Goal: Transaction & Acquisition: Purchase product/service

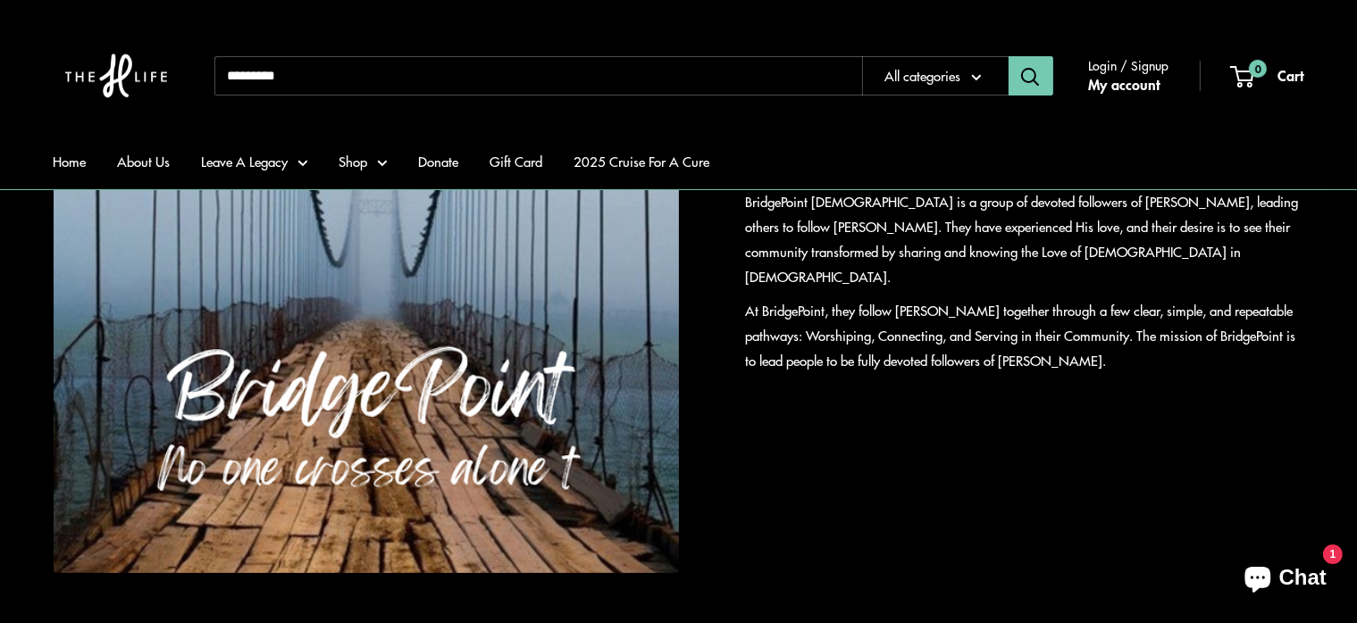
scroll to position [307, 0]
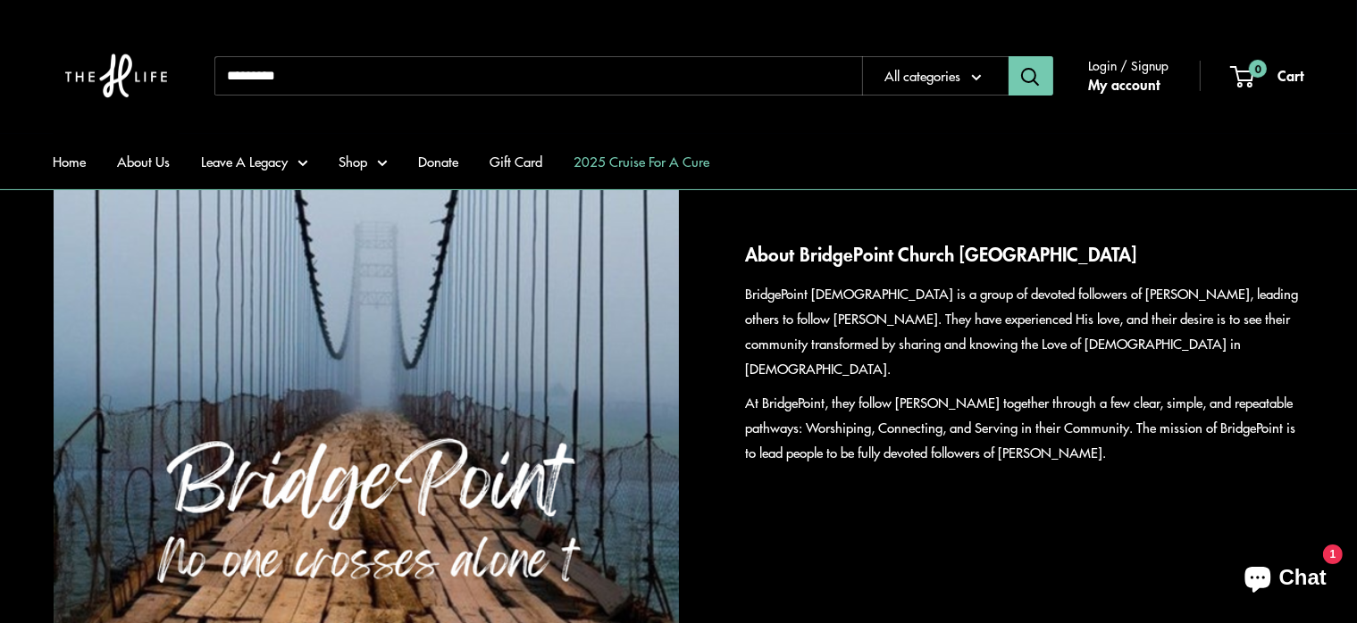
click at [684, 161] on link "2025 Cruise For A Cure" at bounding box center [642, 161] width 136 height 25
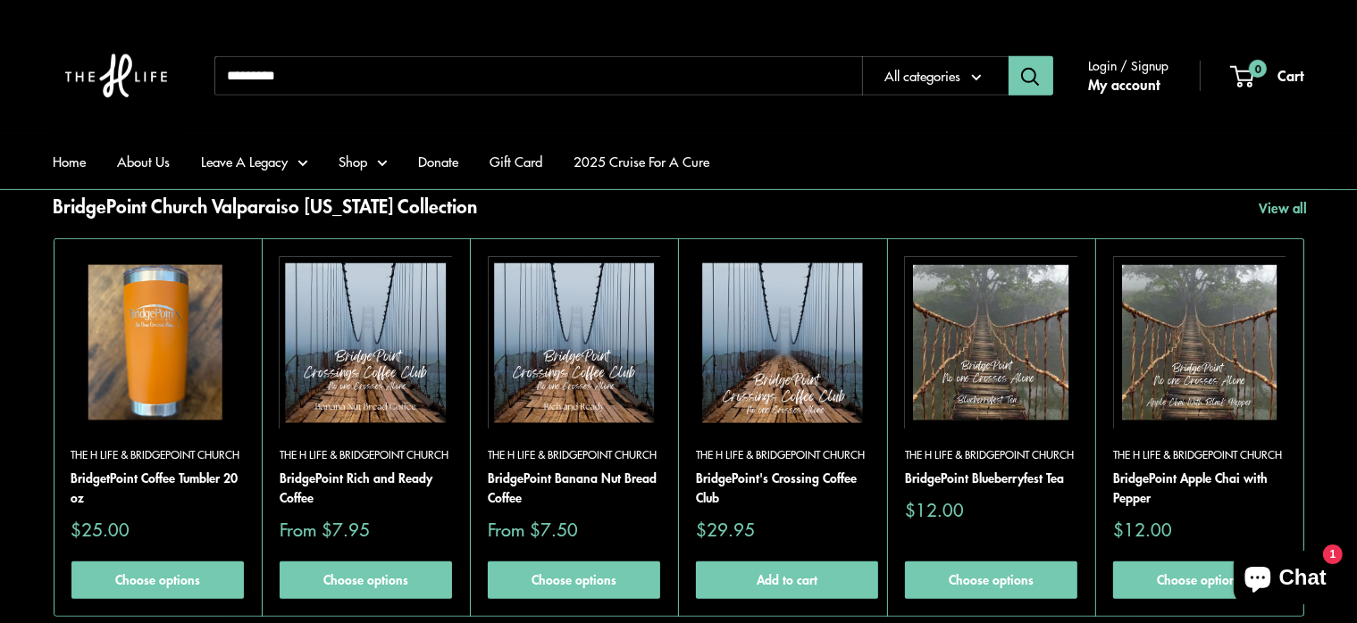
scroll to position [804, 0]
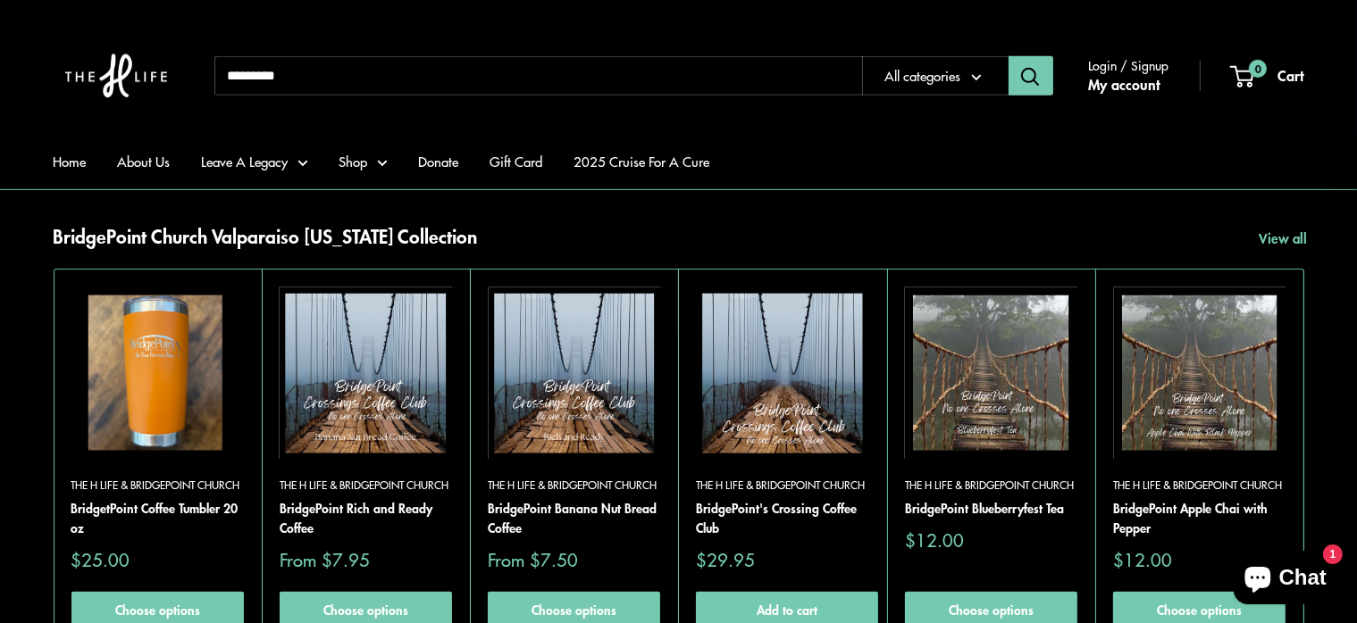
click at [572, 452] on img at bounding box center [574, 373] width 172 height 172
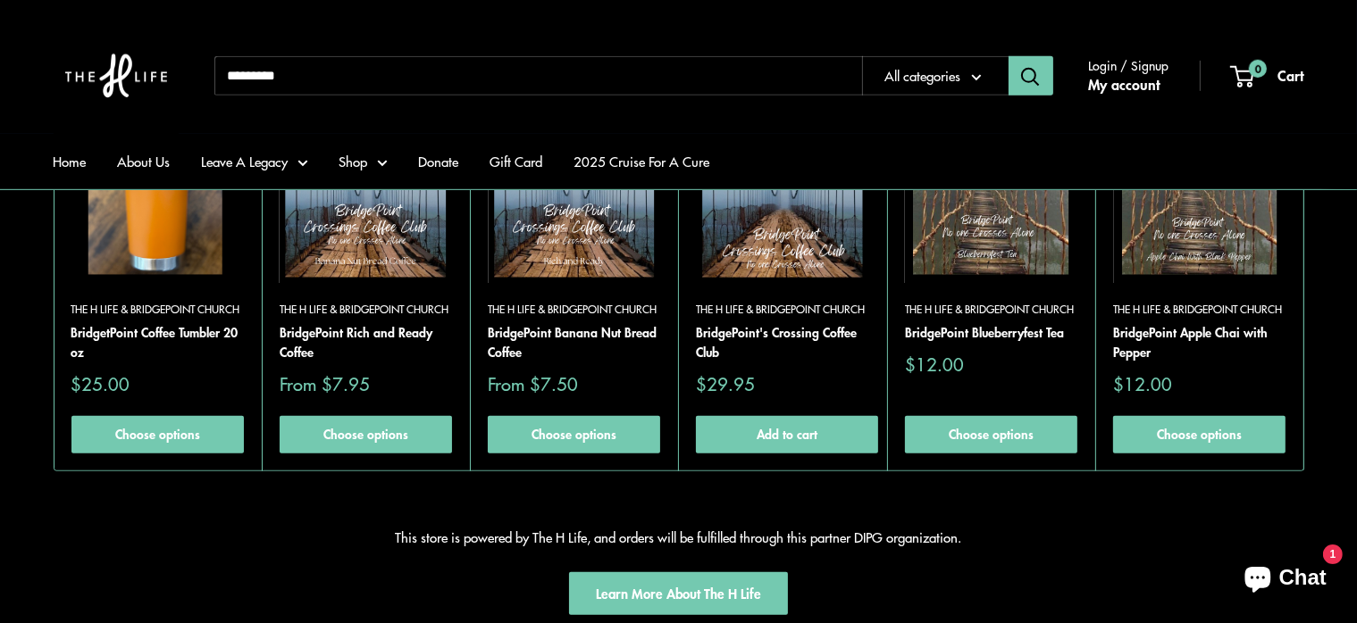
scroll to position [982, 0]
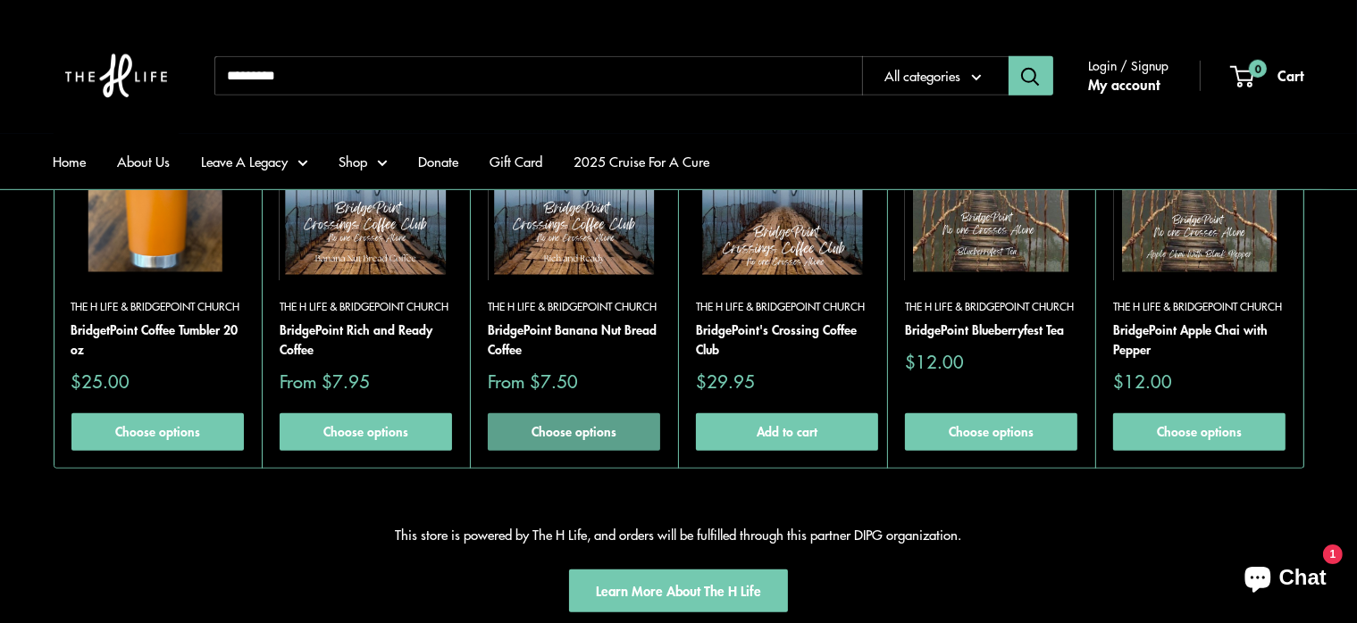
click at [543, 438] on link "Choose options" at bounding box center [574, 432] width 172 height 38
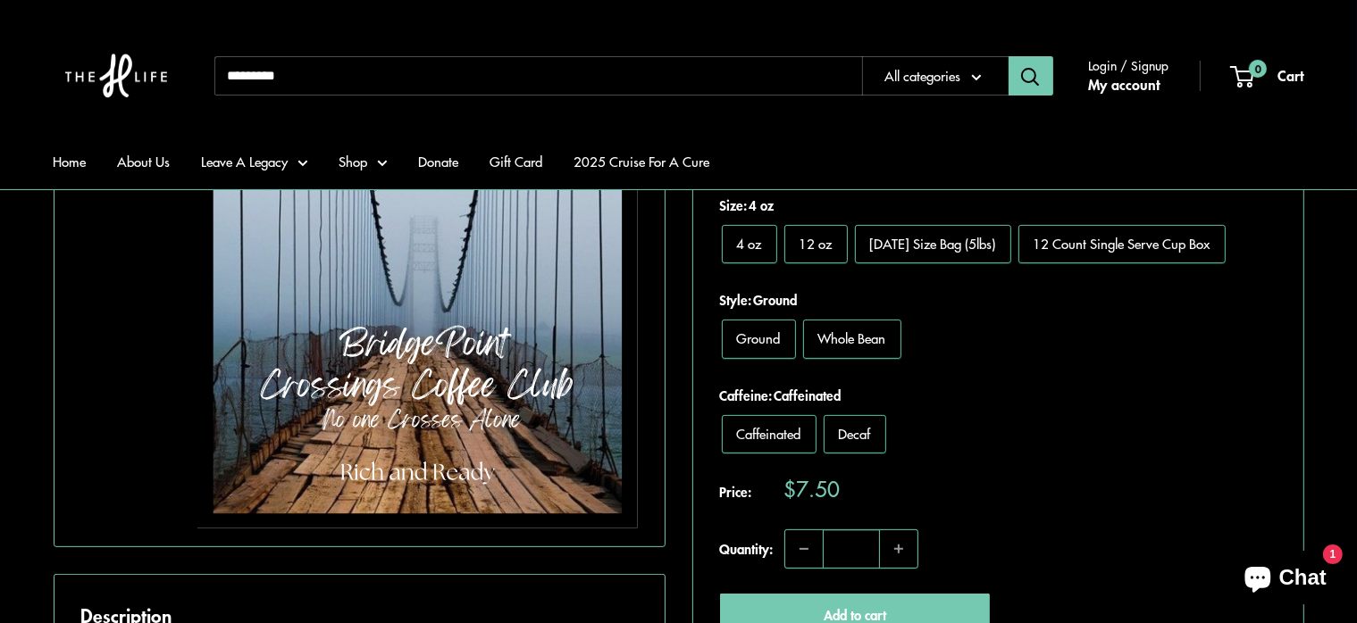
scroll to position [447, 0]
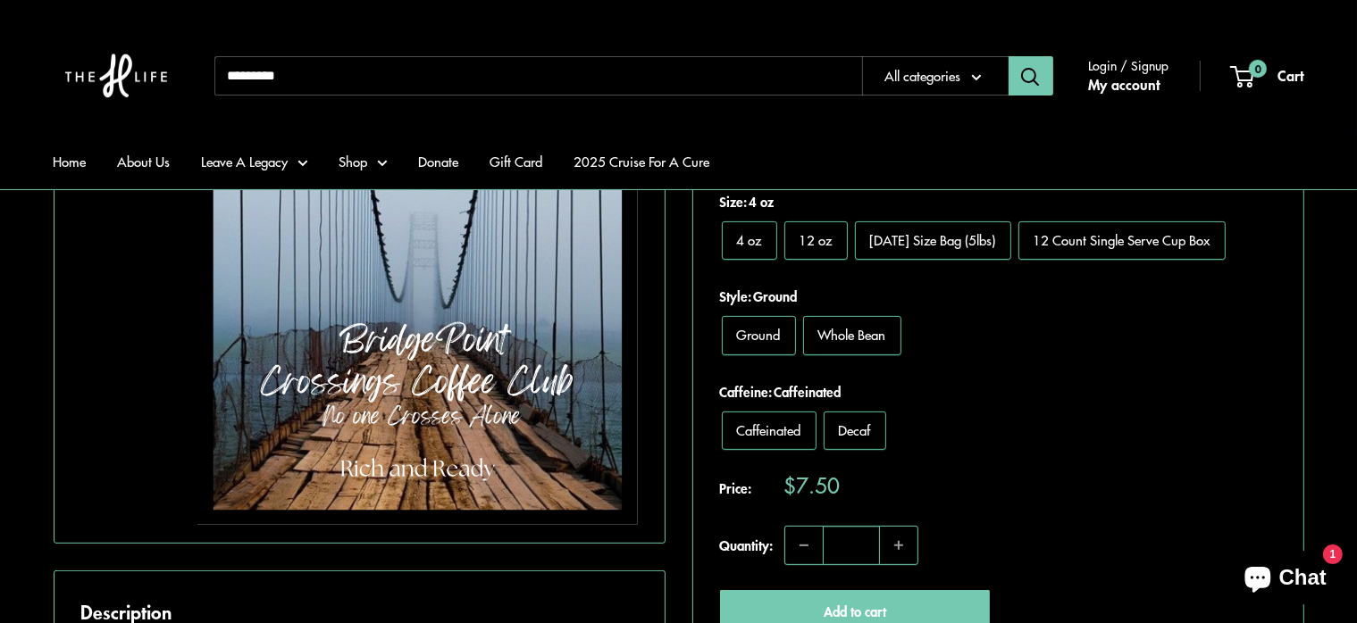
click at [810, 240] on span "12 oz" at bounding box center [815, 239] width 33 height 19
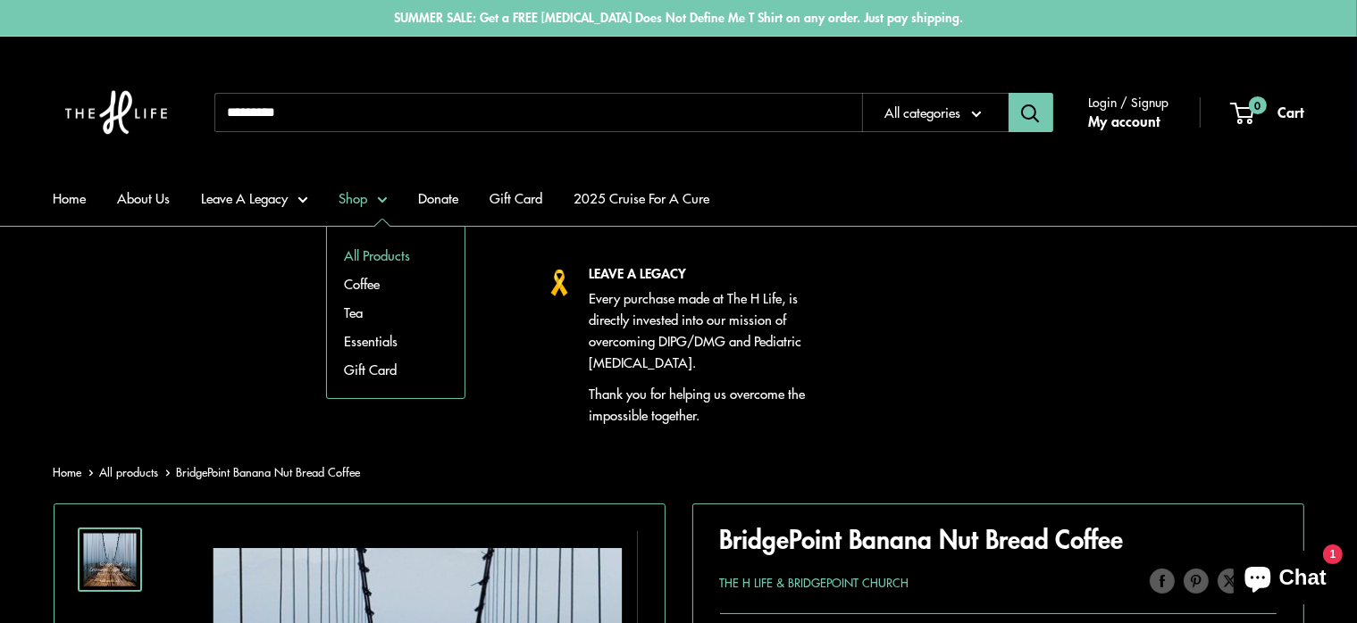
click at [377, 252] on link "All Products" at bounding box center [396, 255] width 138 height 29
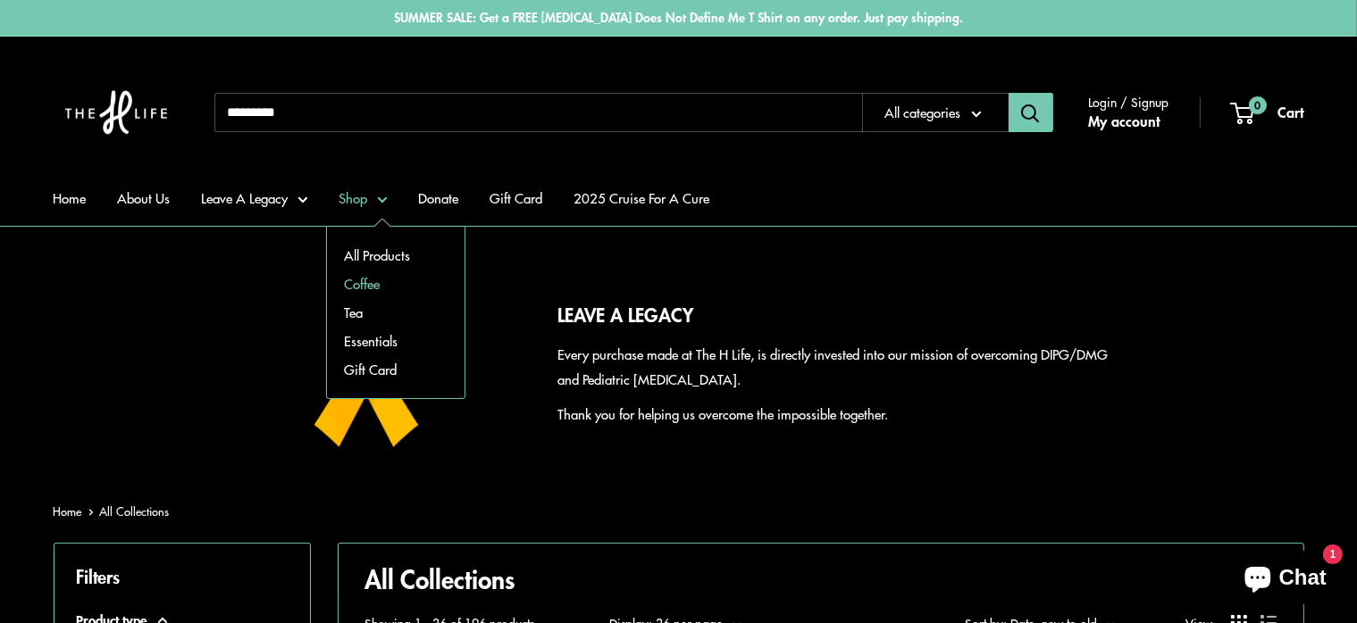
click at [360, 280] on link "Coffee" at bounding box center [396, 284] width 138 height 29
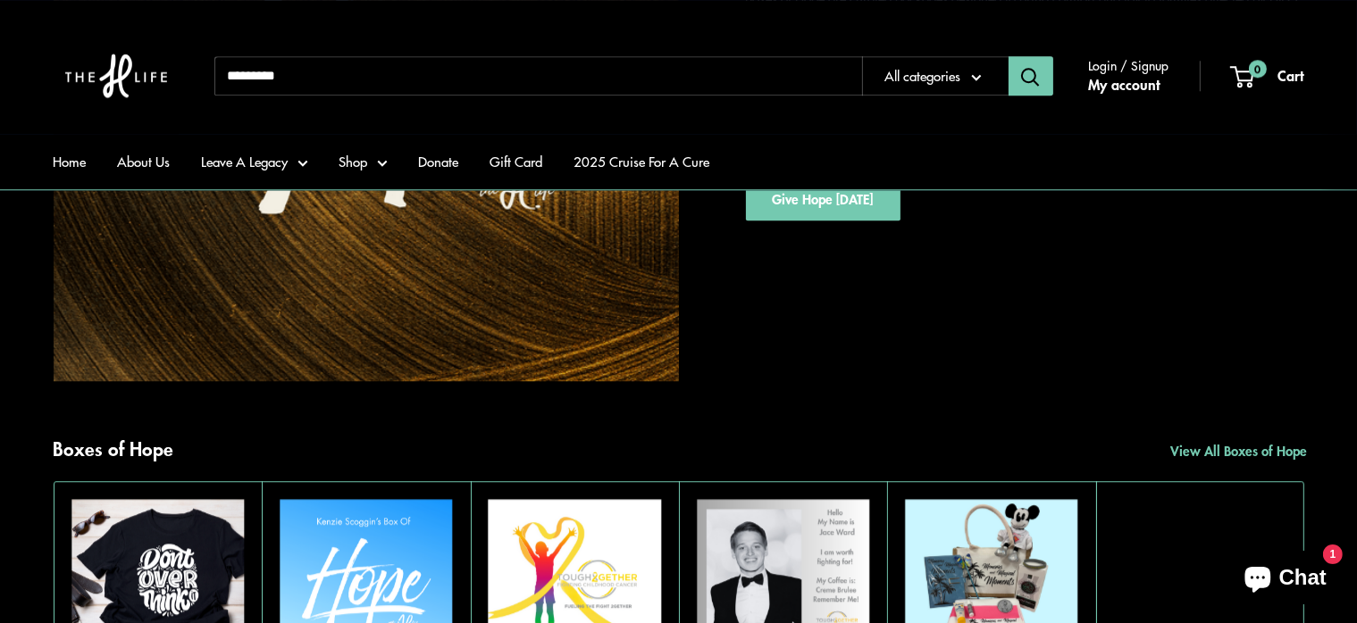
scroll to position [5180, 0]
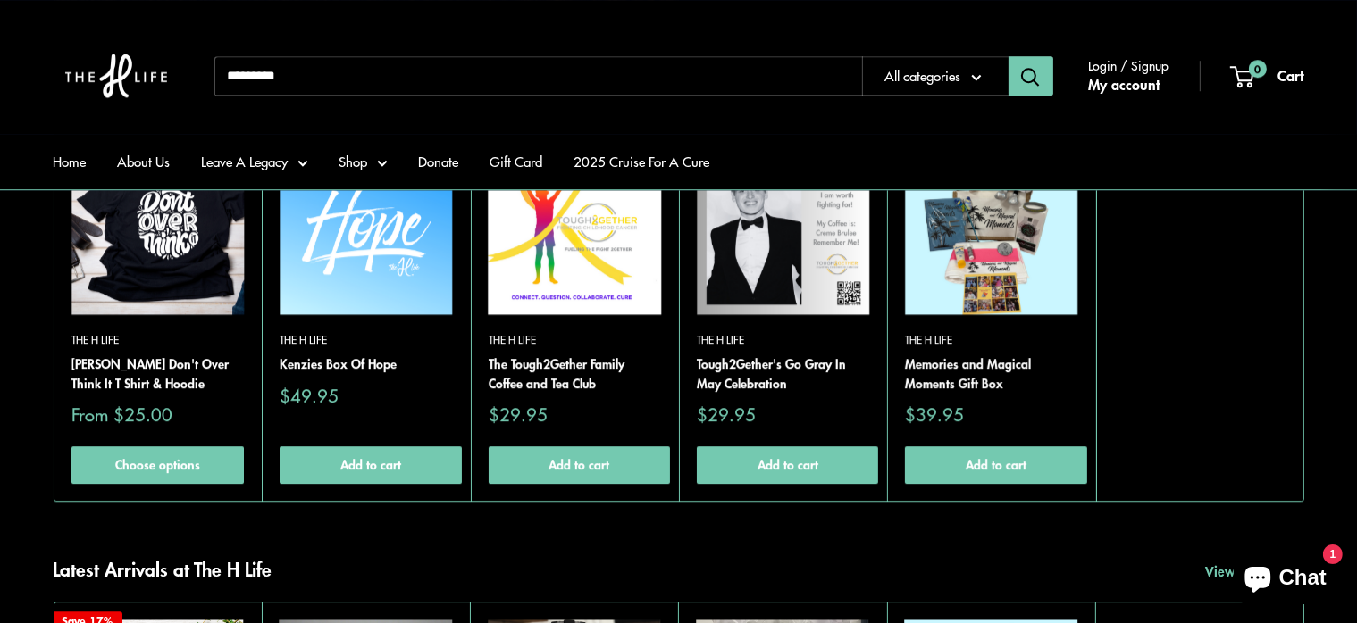
click at [129, 70] on img at bounding box center [116, 76] width 125 height 116
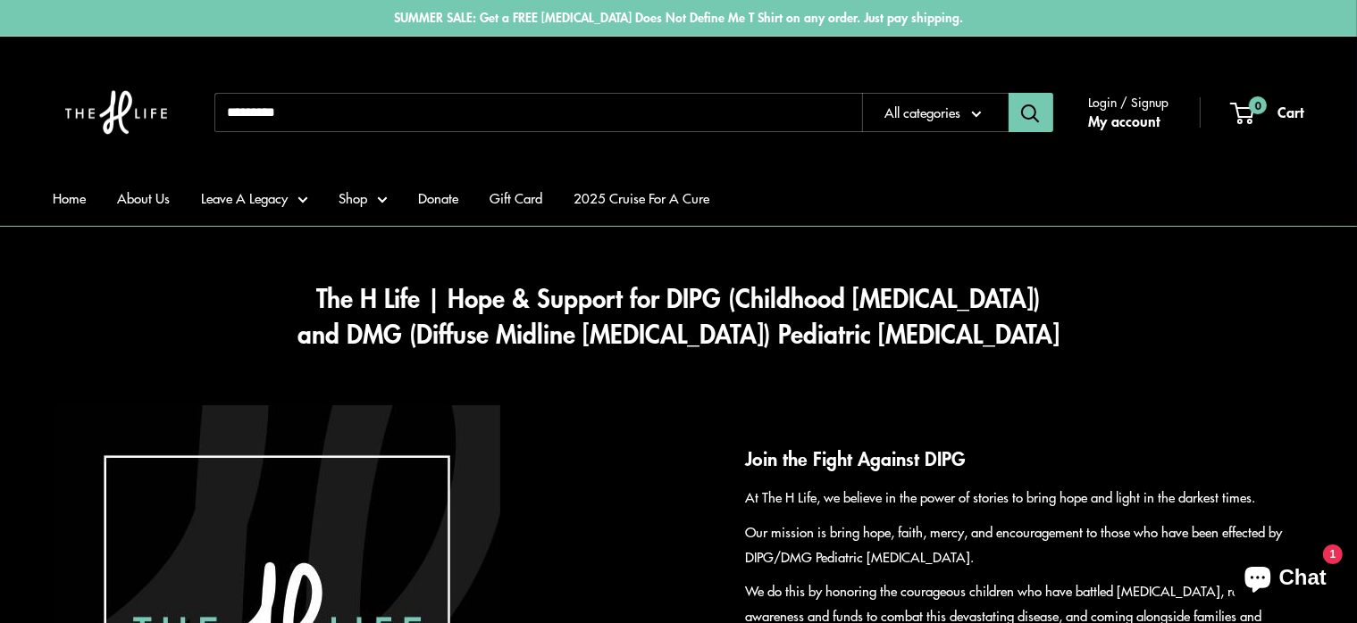
click at [143, 110] on img at bounding box center [116, 112] width 125 height 116
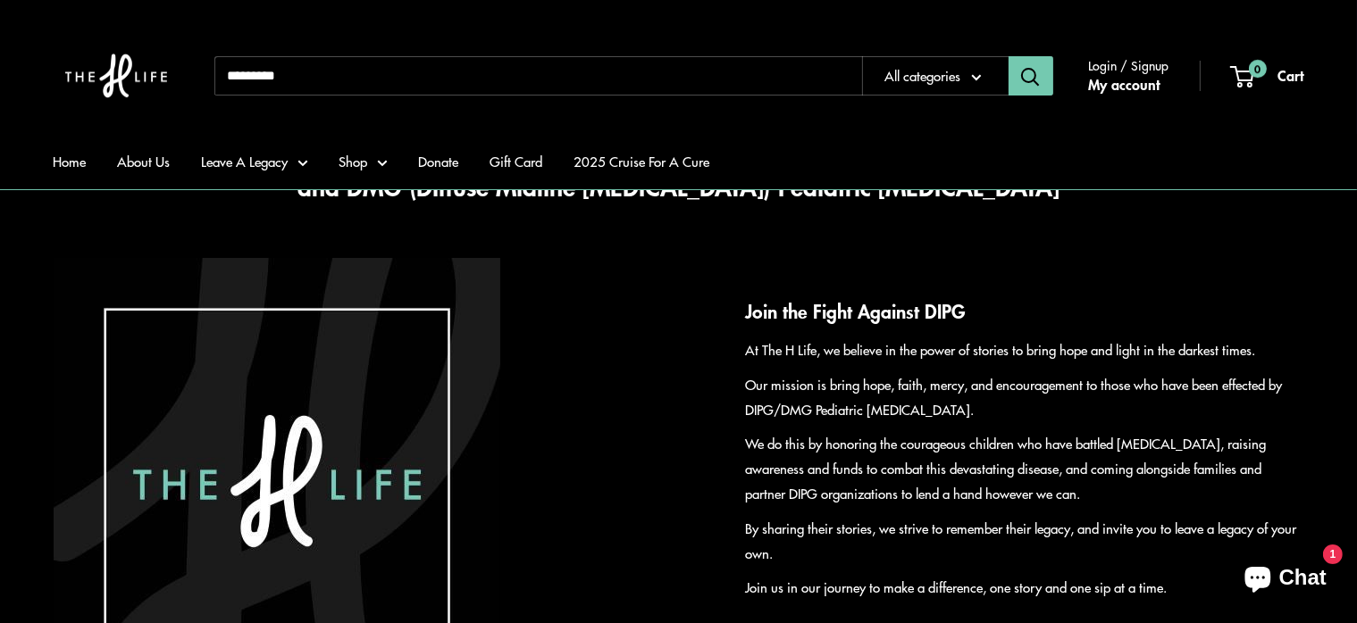
scroll to position [136, 0]
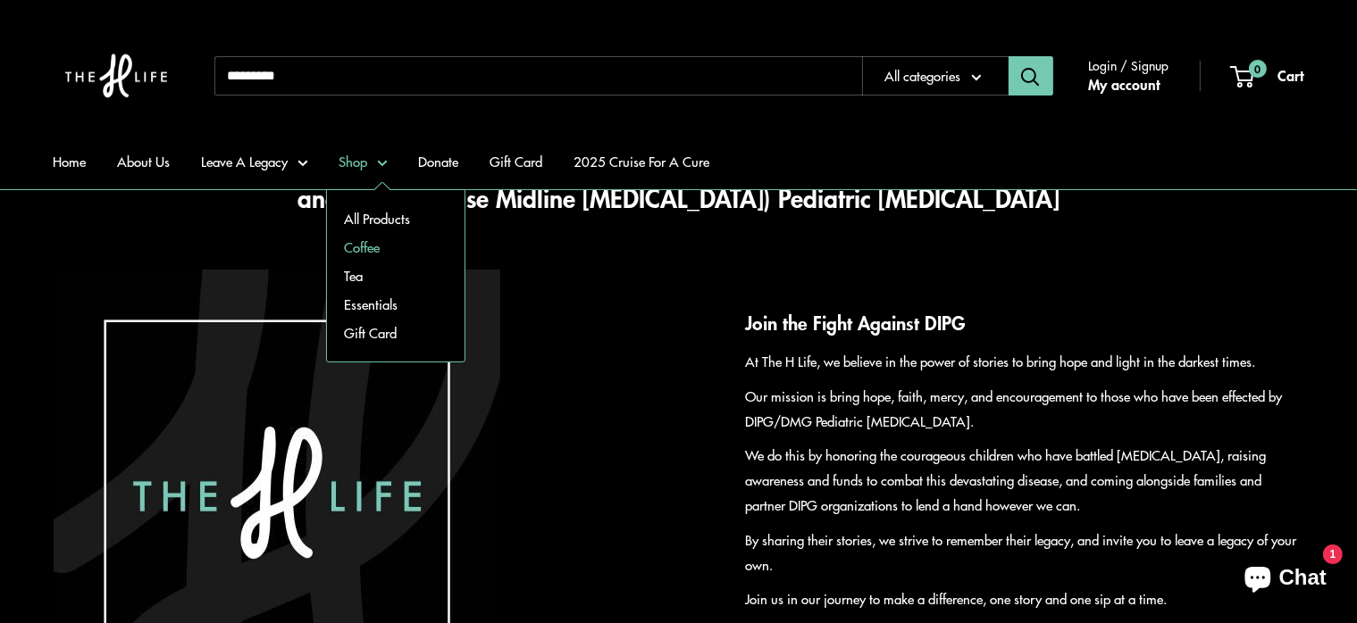
click at [382, 243] on link "Coffee" at bounding box center [396, 247] width 138 height 29
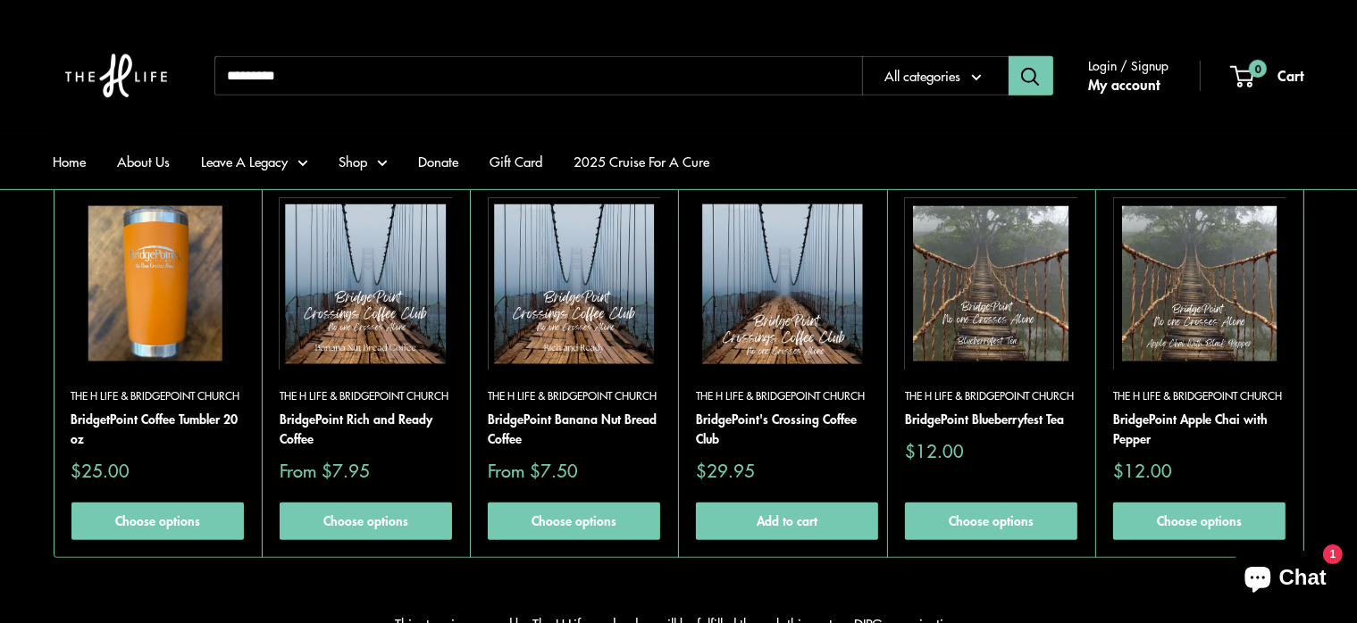
scroll to position [804, 0]
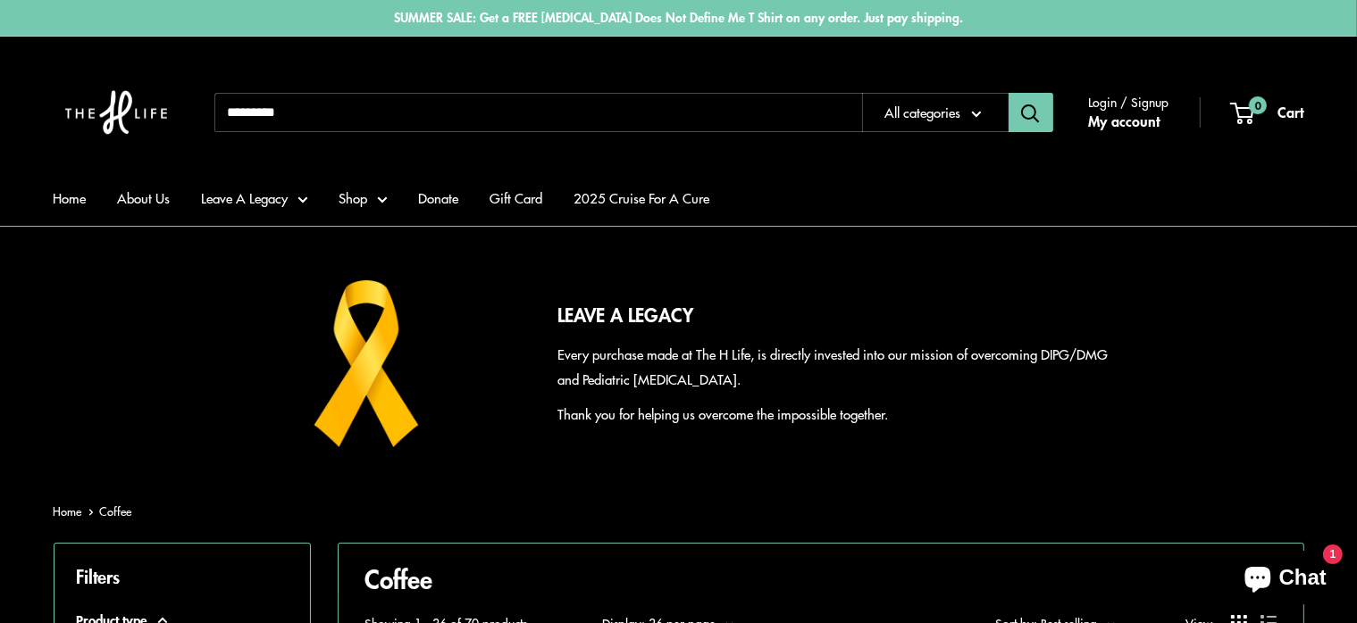
click at [129, 108] on img at bounding box center [116, 112] width 125 height 116
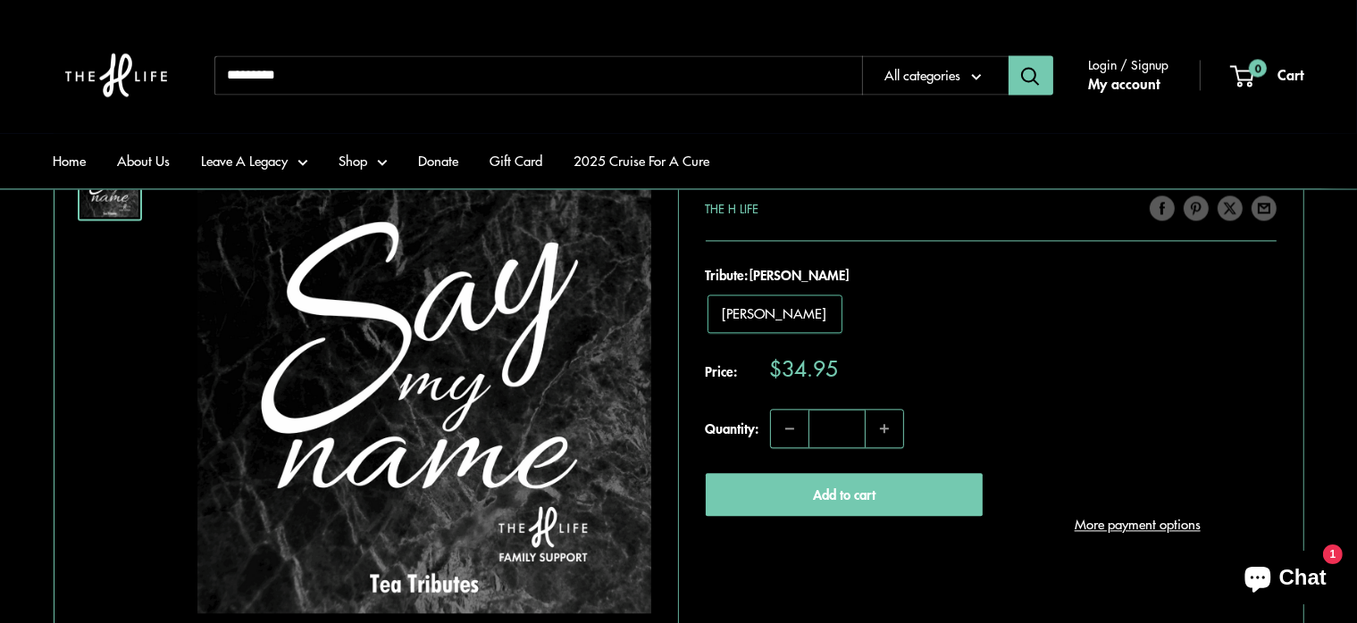
scroll to position [3929, 0]
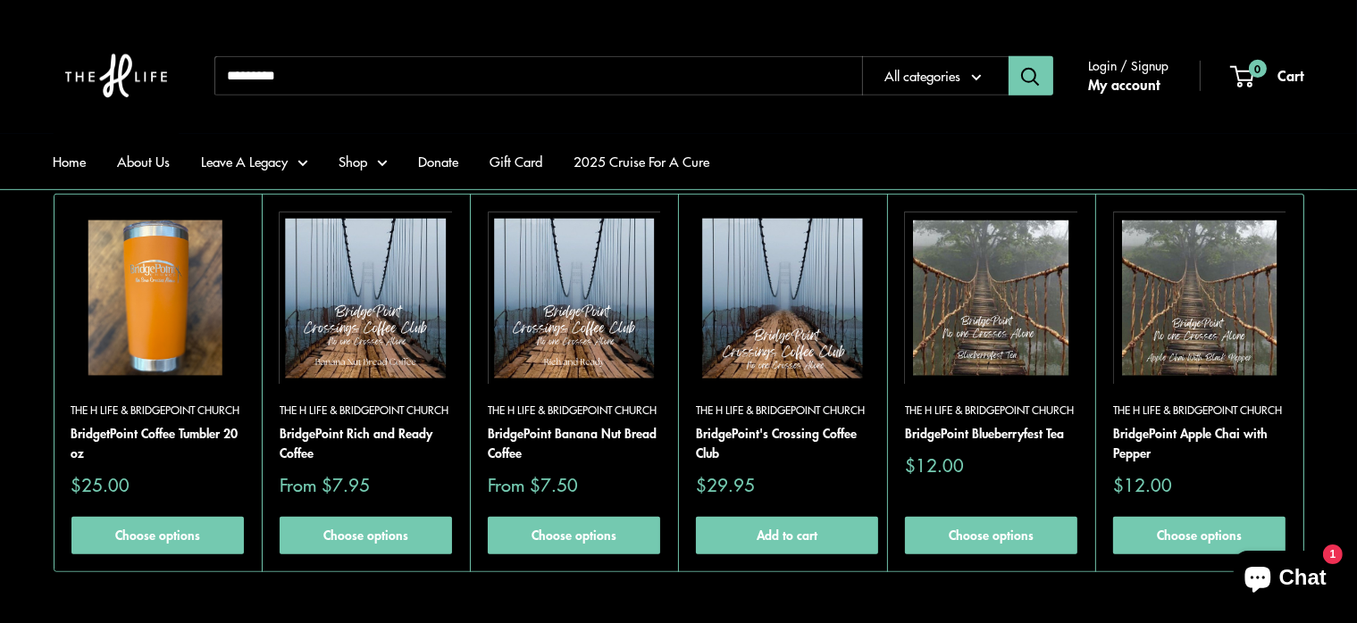
scroll to position [893, 0]
